Goal: Use online tool/utility: Utilize a website feature to perform a specific function

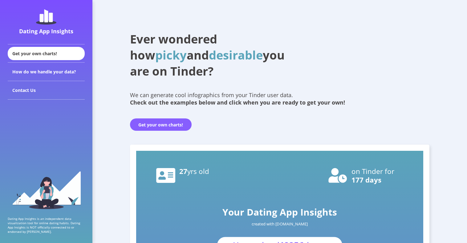
click at [160, 125] on button "Get your own charts!" at bounding box center [161, 124] width 62 height 12
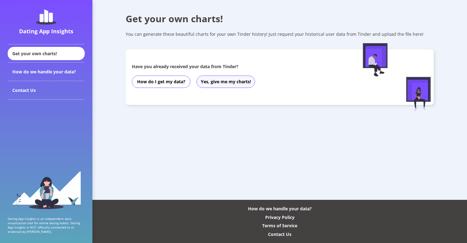
click at [223, 82] on button "Yes, give me my charts!" at bounding box center [226, 82] width 59 height 12
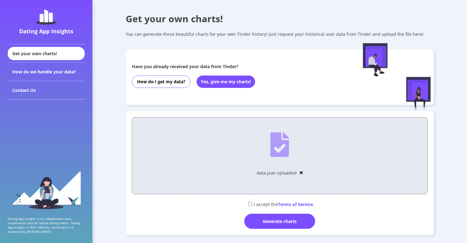
click at [251, 205] on input "checkbox" at bounding box center [250, 204] width 4 height 4
checkbox input "true"
click at [282, 224] on div "Generate charts" at bounding box center [279, 221] width 71 height 15
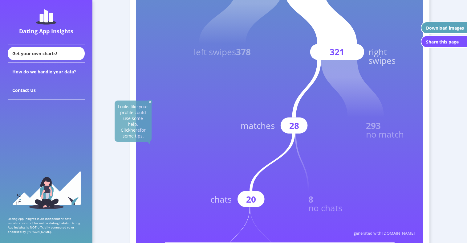
scroll to position [154, 0]
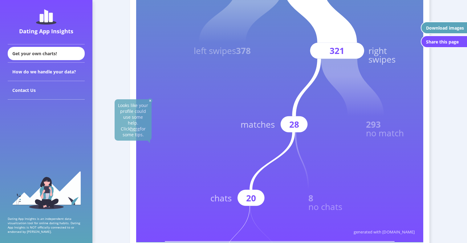
click at [149, 101] on img at bounding box center [150, 100] width 5 height 5
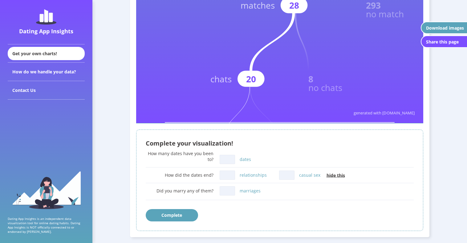
scroll to position [272, 0]
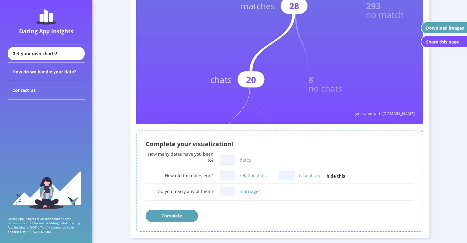
click at [231, 159] on input "dates" at bounding box center [227, 159] width 15 height 9
type input "3"
click at [228, 172] on input "relationships" at bounding box center [227, 175] width 15 height 9
type input "0"
click at [288, 177] on input "casual sex" at bounding box center [286, 175] width 15 height 9
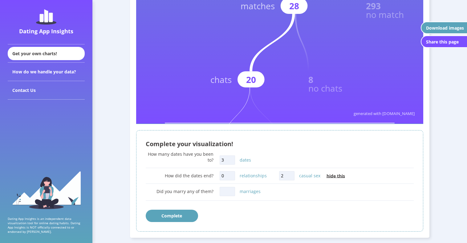
type input "2"
click at [231, 192] on input "marriages" at bounding box center [227, 191] width 15 height 9
type input "0"
click at [174, 215] on button "Complete" at bounding box center [172, 216] width 52 height 12
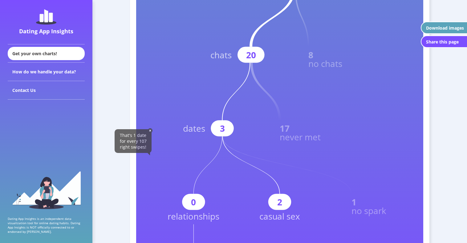
scroll to position [297, 0]
click at [250, 51] on text "20" at bounding box center [251, 55] width 10 height 12
click at [200, 48] on rect at bounding box center [280, 27] width 288 height 575
click at [152, 57] on rect at bounding box center [280, 27] width 288 height 575
click at [151, 131] on img at bounding box center [150, 130] width 5 height 5
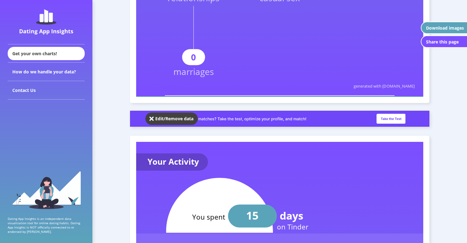
scroll to position [514, 0]
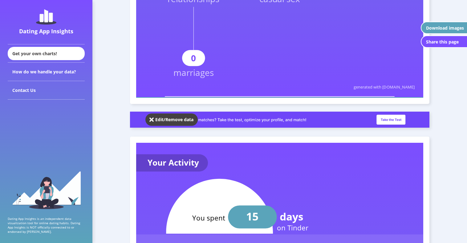
click at [152, 117] on img at bounding box center [151, 119] width 4 height 6
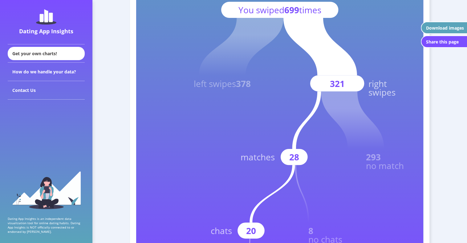
scroll to position [121, 0]
click at [448, 27] on div "Download images" at bounding box center [445, 28] width 38 height 6
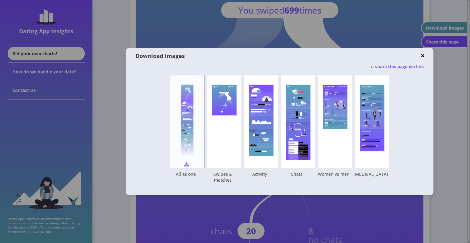
click at [191, 125] on div at bounding box center [187, 122] width 12 height 74
click at [424, 55] on div "Download images or share this page via link Your Dating App Insights created wi…" at bounding box center [279, 121] width 307 height 147
click at [423, 56] on img at bounding box center [422, 55] width 3 height 5
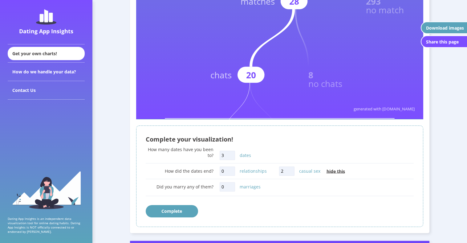
scroll to position [279, 0]
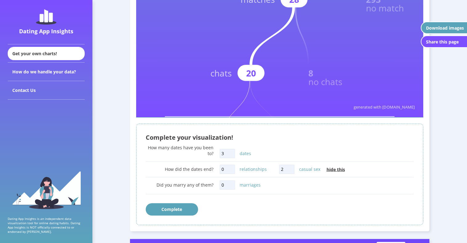
click at [180, 208] on button "Complete" at bounding box center [172, 209] width 52 height 12
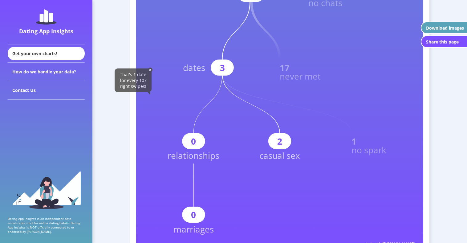
scroll to position [374, 0]
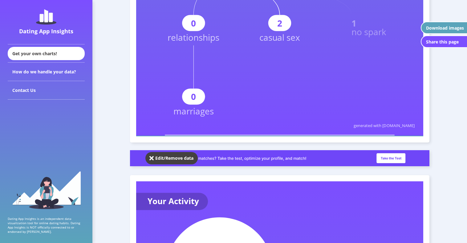
scroll to position [473, 0]
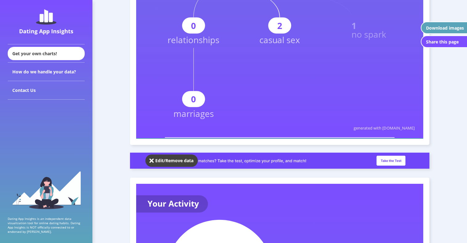
click at [390, 159] on img at bounding box center [280, 161] width 300 height 16
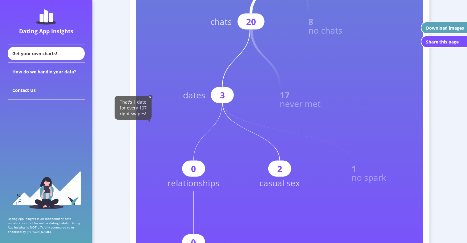
scroll to position [330, 0]
click at [149, 98] on img at bounding box center [150, 97] width 5 height 5
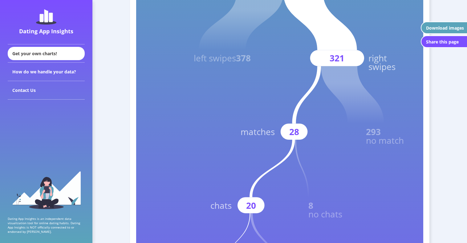
scroll to position [0, 0]
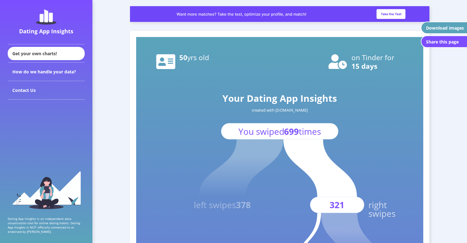
click at [441, 28] on div "Download images" at bounding box center [445, 28] width 38 height 6
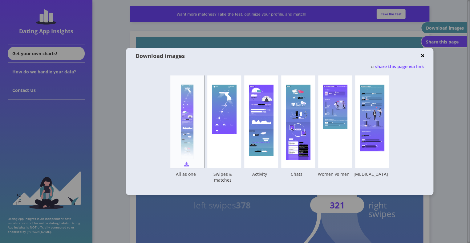
click at [188, 161] on div "Your Dating App Insights created with [DOMAIN_NAME] You swiped 699 times left s…" at bounding box center [187, 122] width 34 height 92
click at [422, 54] on img at bounding box center [422, 55] width 3 height 5
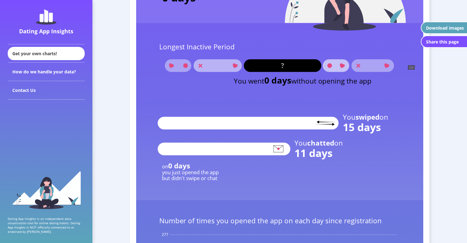
scroll to position [825, 0]
